Goal: Go to known website: Go to known website

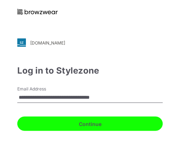
click at [112, 123] on button "Continue" at bounding box center [89, 124] width 145 height 14
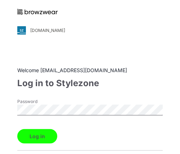
click at [48, 133] on button "Log in" at bounding box center [37, 136] width 40 height 14
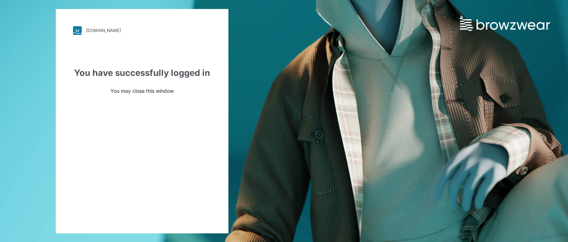
click at [180, 17] on link at bounding box center [514, 15] width 108 height 31
